Goal: Navigation & Orientation: Find specific page/section

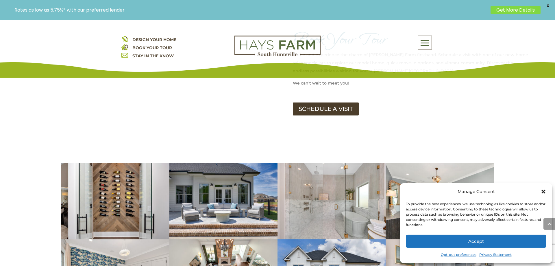
scroll to position [737, 0]
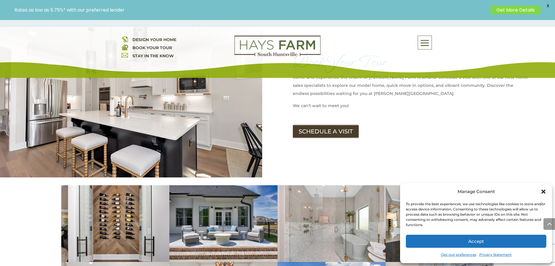
drag, startPoint x: 347, startPoint y: 104, endPoint x: 210, endPoint y: 157, distance: 146.9
click at [429, 44] on span at bounding box center [425, 42] width 14 height 13
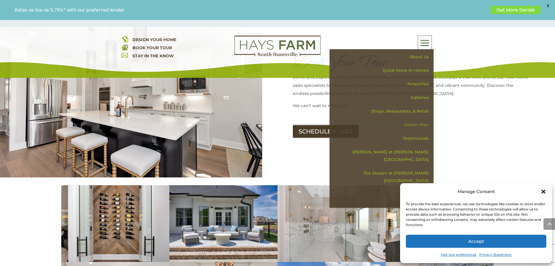
click at [405, 123] on link "Master Plan" at bounding box center [384, 125] width 100 height 14
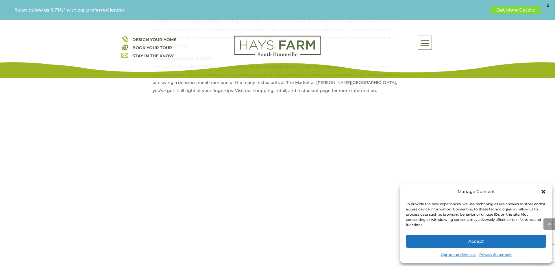
scroll to position [472, 0]
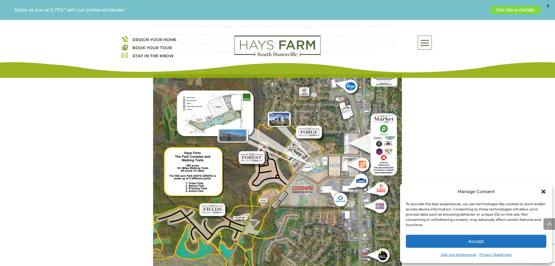
click at [209, 200] on img at bounding box center [278, 240] width 250 height 333
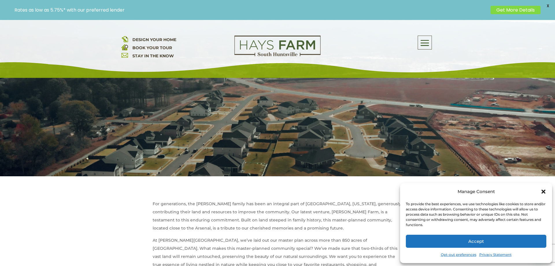
scroll to position [0, 0]
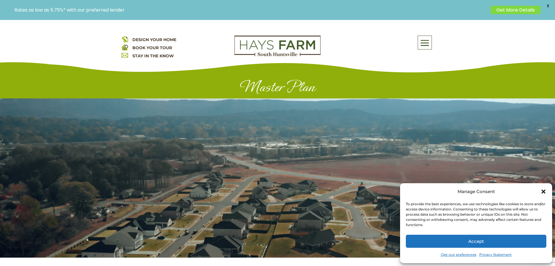
click at [429, 38] on span at bounding box center [425, 42] width 14 height 13
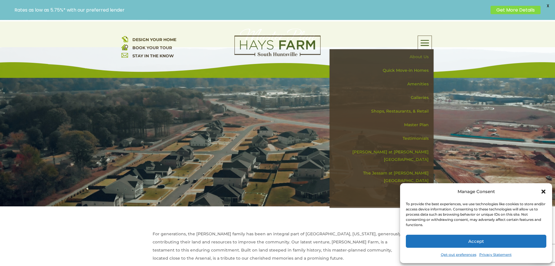
scroll to position [59, 0]
click at [408, 69] on link "Quick Move-in Homes" at bounding box center [384, 71] width 100 height 14
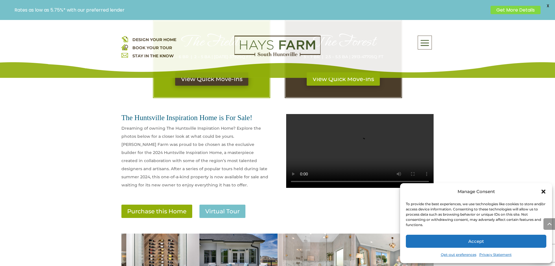
scroll to position [346, 0]
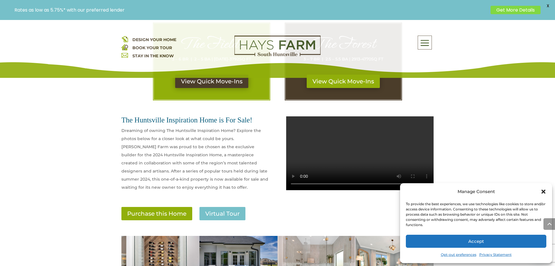
click at [158, 133] on div "The Huntsville Inspiration Home is For Sale! Dreaming of owning The Huntsville …" at bounding box center [277, 153] width 312 height 91
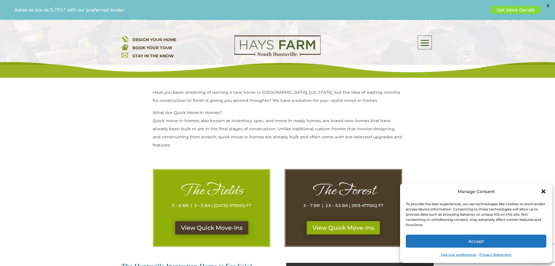
scroll to position [199, 0]
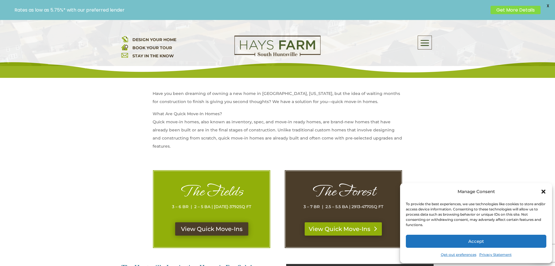
click at [335, 227] on link "View Quick Move-Ins" at bounding box center [343, 228] width 77 height 13
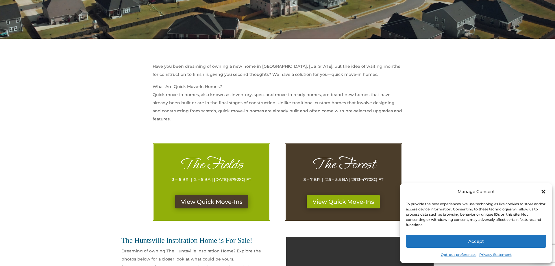
scroll to position [199, 0]
click at [220, 197] on link "View Quick Move-Ins" at bounding box center [211, 201] width 77 height 13
